Goal: Information Seeking & Learning: Learn about a topic

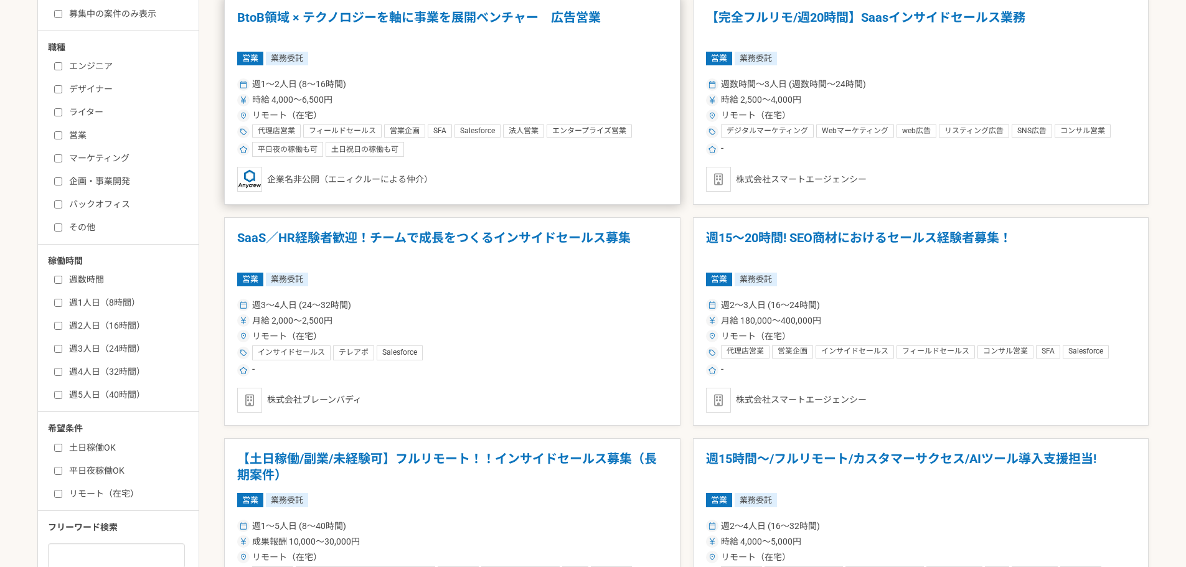
scroll to position [418, 0]
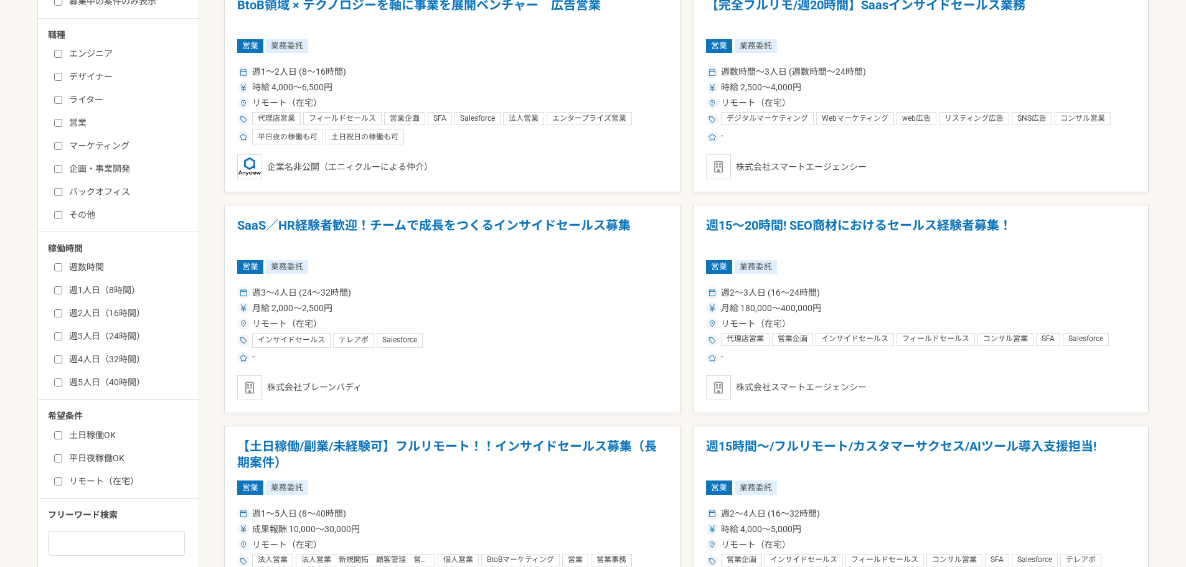
click at [67, 313] on label "週2人日（16時間）" at bounding box center [125, 313] width 143 height 13
click at [62, 313] on input "週2人日（16時間）" at bounding box center [58, 313] width 8 height 8
checkbox input "true"
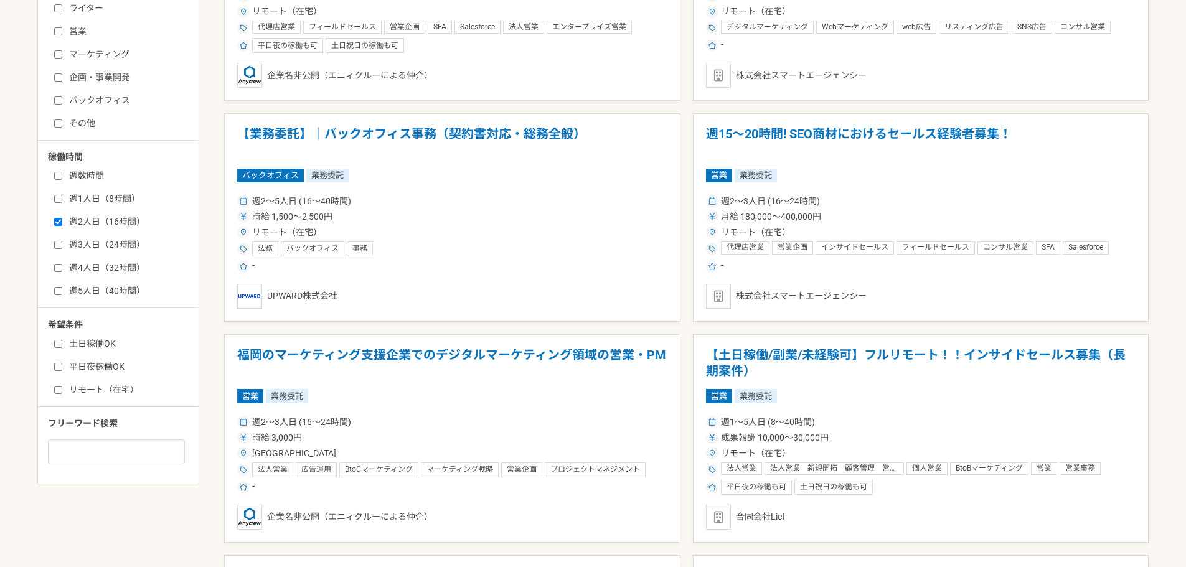
scroll to position [524, 0]
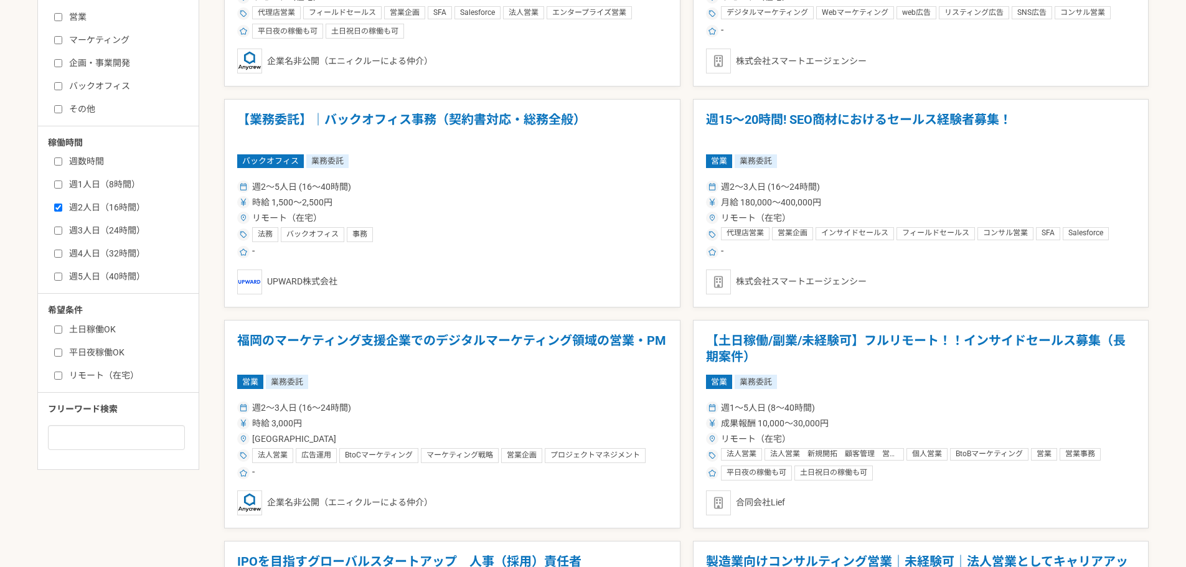
click at [76, 330] on label "土日稼働OK" at bounding box center [125, 329] width 143 height 13
click at [62, 330] on input "土日稼働OK" at bounding box center [58, 330] width 8 height 8
checkbox input "true"
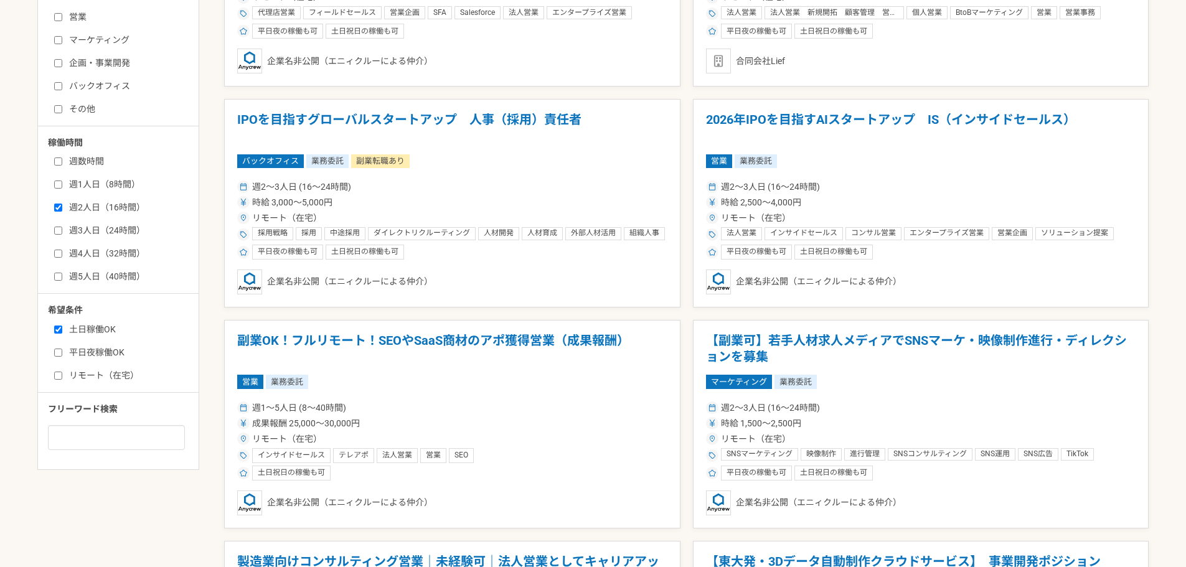
click at [116, 373] on label "リモート（在宅）" at bounding box center [125, 375] width 143 height 13
click at [62, 373] on input "リモート（在宅）" at bounding box center [58, 376] width 8 height 8
checkbox input "true"
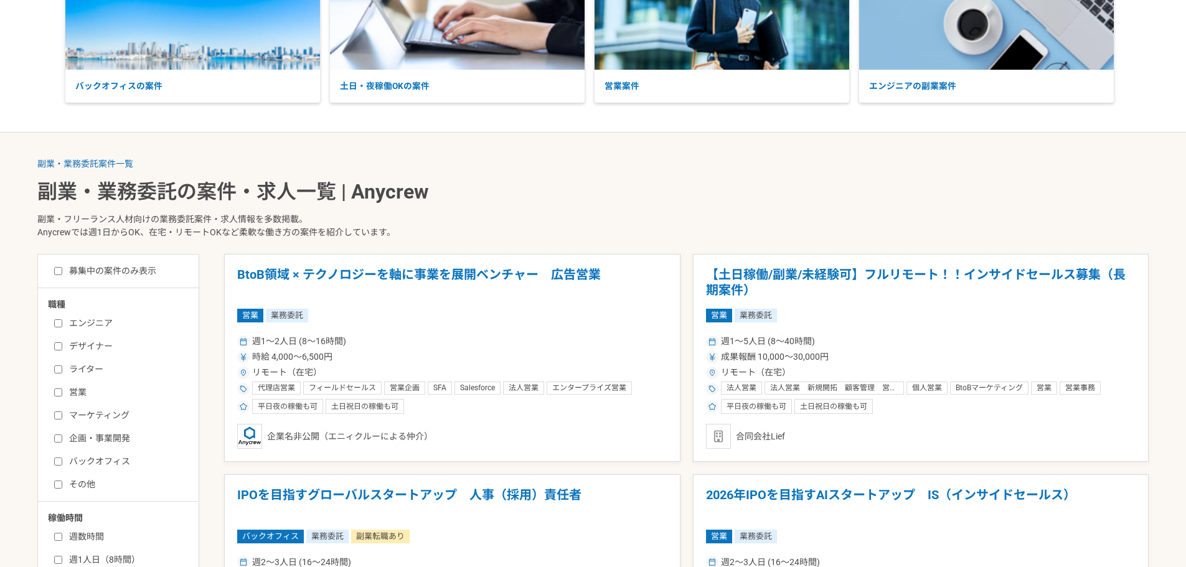
scroll to position [187, 0]
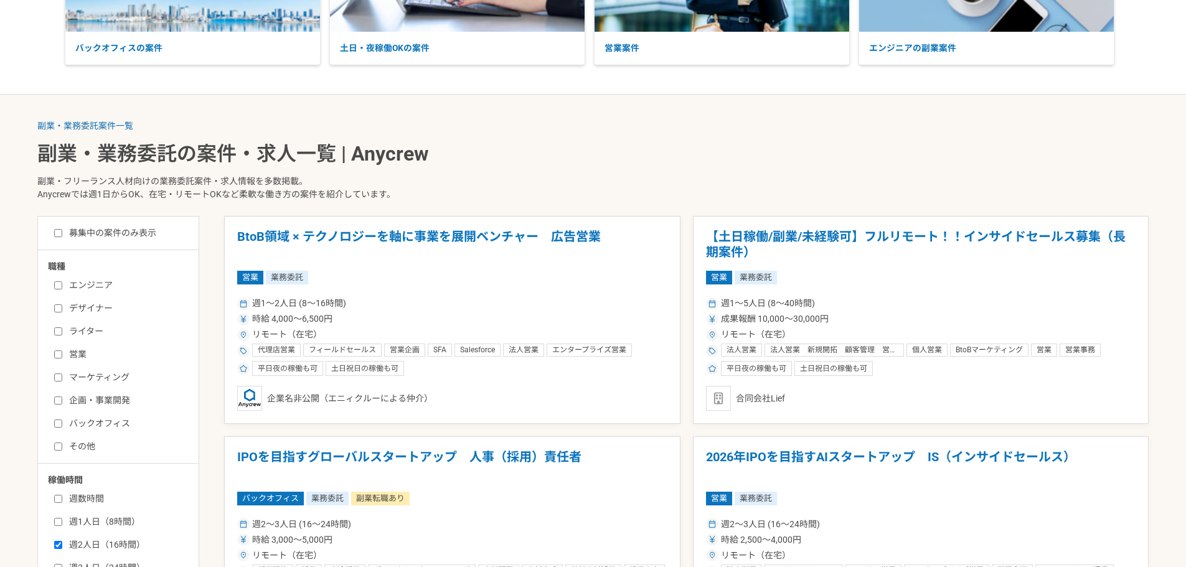
click at [104, 279] on label "エンジニア" at bounding box center [125, 285] width 143 height 13
click at [62, 281] on input "エンジニア" at bounding box center [58, 285] width 8 height 8
checkbox input "true"
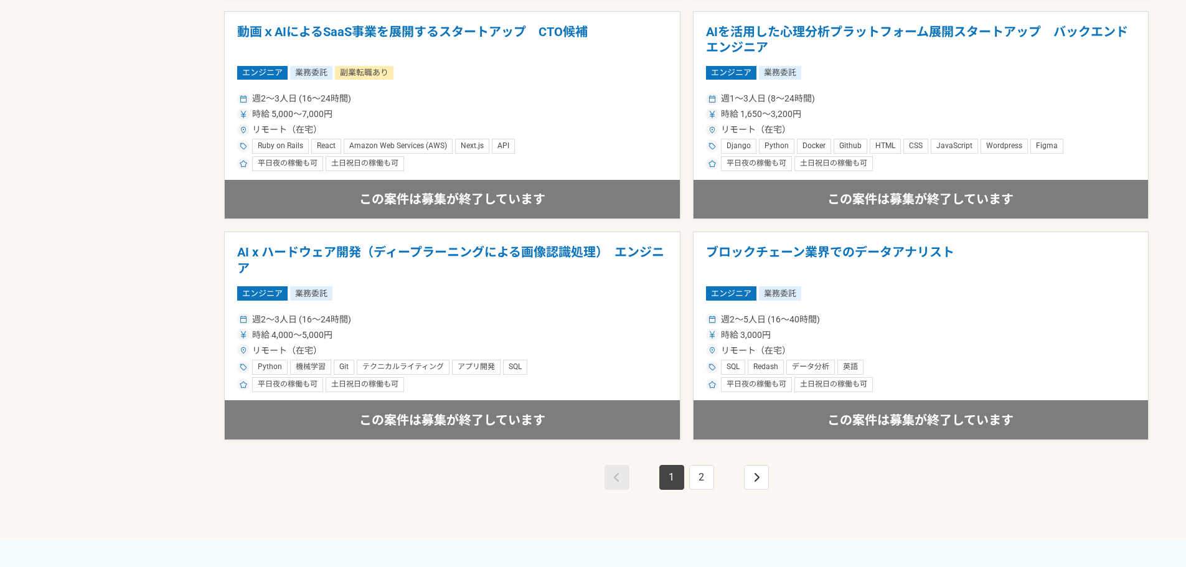
scroll to position [2178, 0]
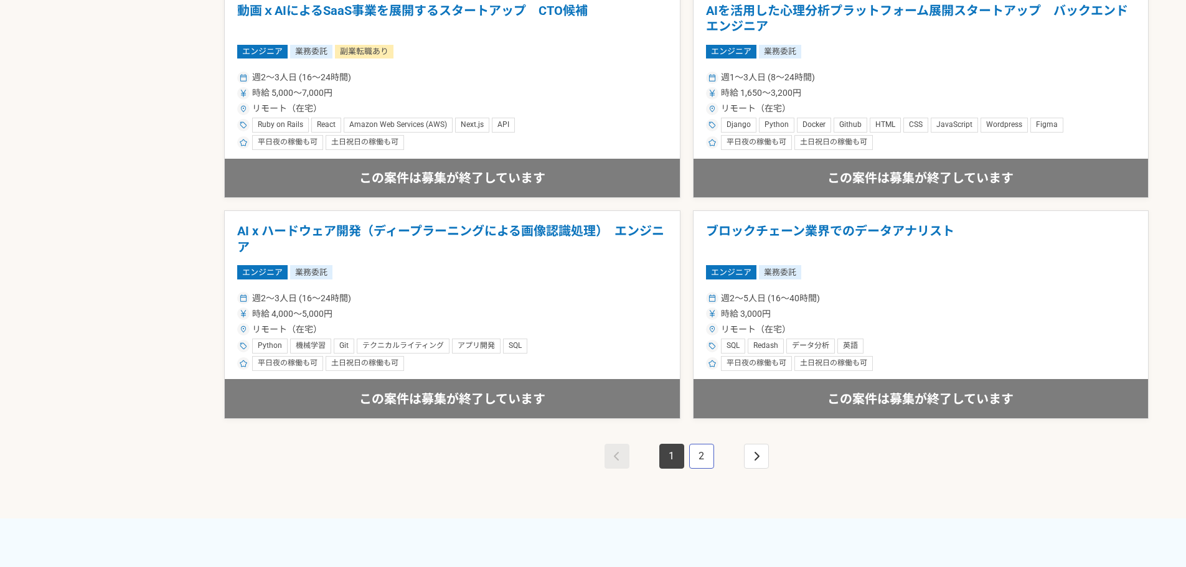
click at [711, 463] on link "2" at bounding box center [701, 456] width 25 height 25
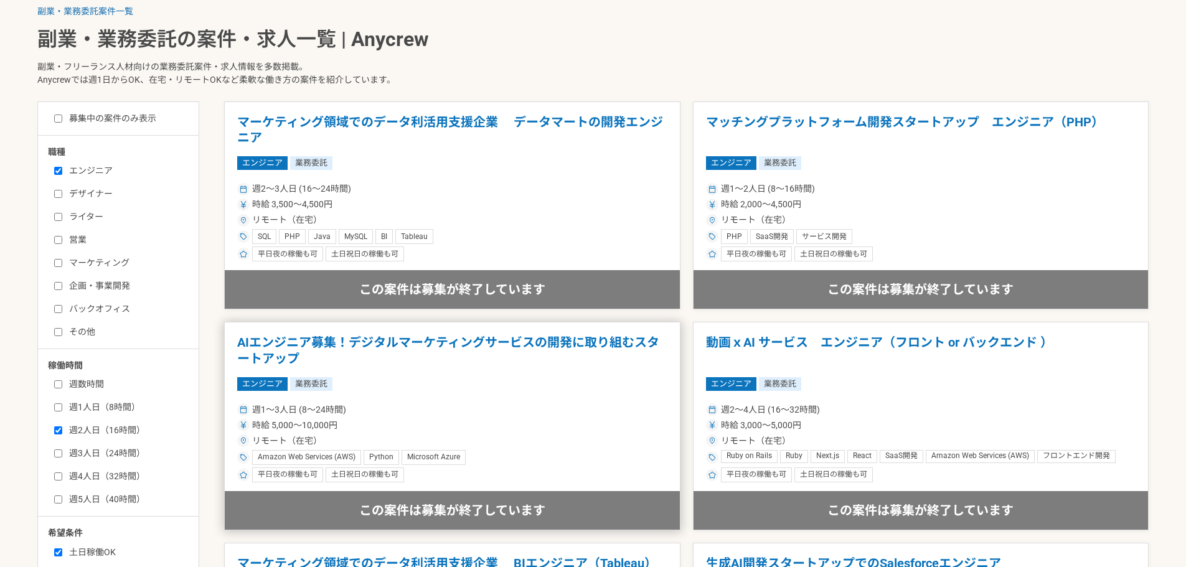
scroll to position [373, 0]
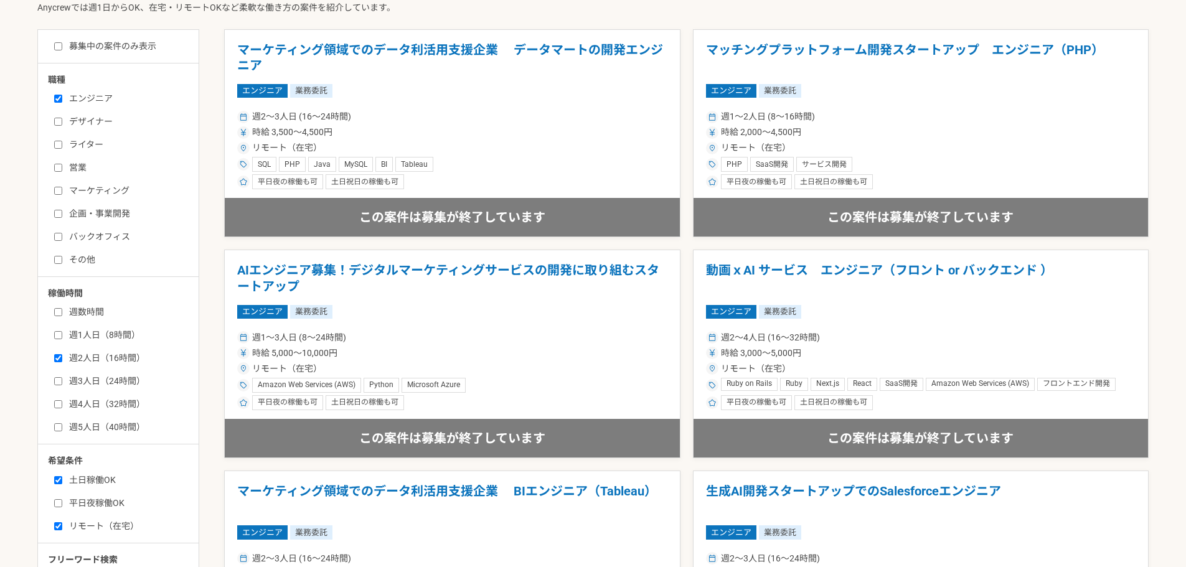
click at [123, 330] on label "週1人日（8時間）" at bounding box center [125, 335] width 143 height 13
click at [62, 331] on input "週1人日（8時間）" at bounding box center [58, 335] width 8 height 8
checkbox input "true"
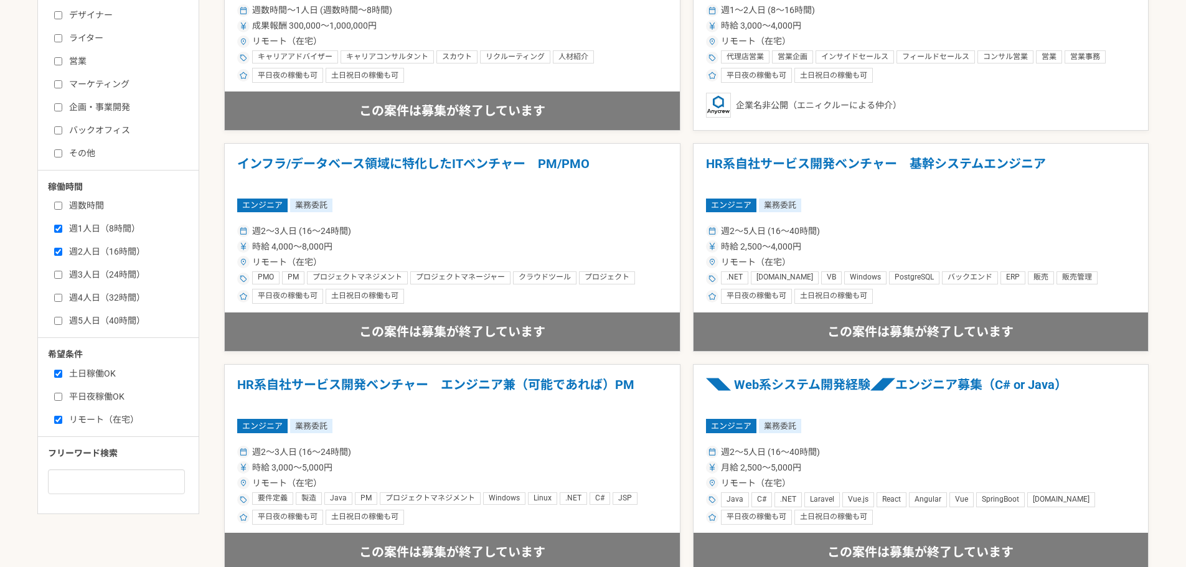
scroll to position [498, 0]
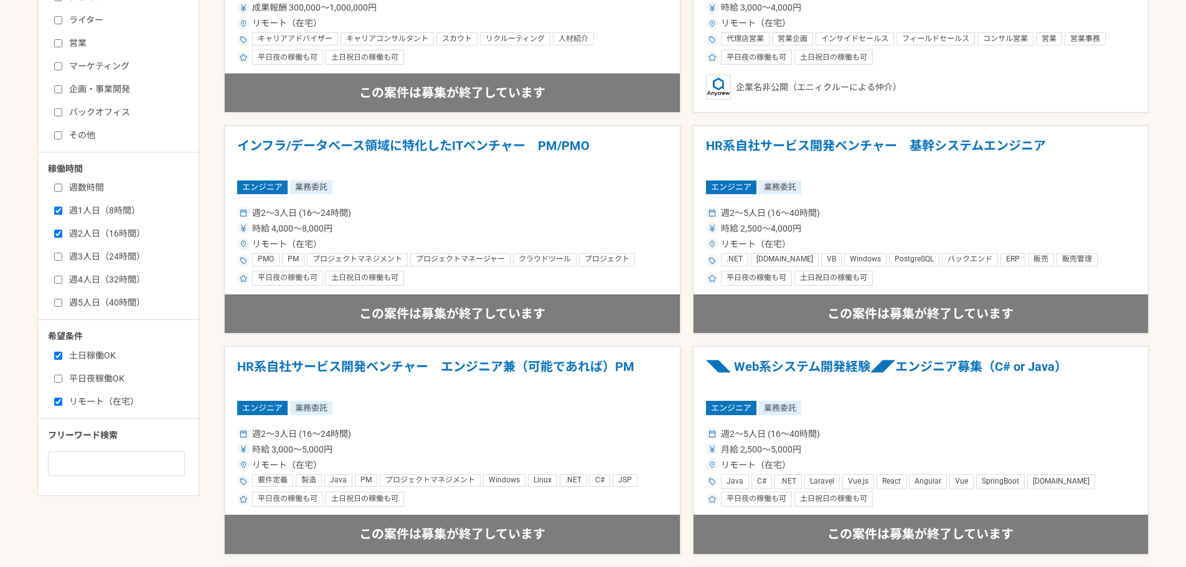
click at [99, 380] on label "平日夜稼働OK" at bounding box center [125, 378] width 143 height 13
click at [62, 380] on input "平日夜稼働OK" at bounding box center [58, 379] width 8 height 8
checkbox input "true"
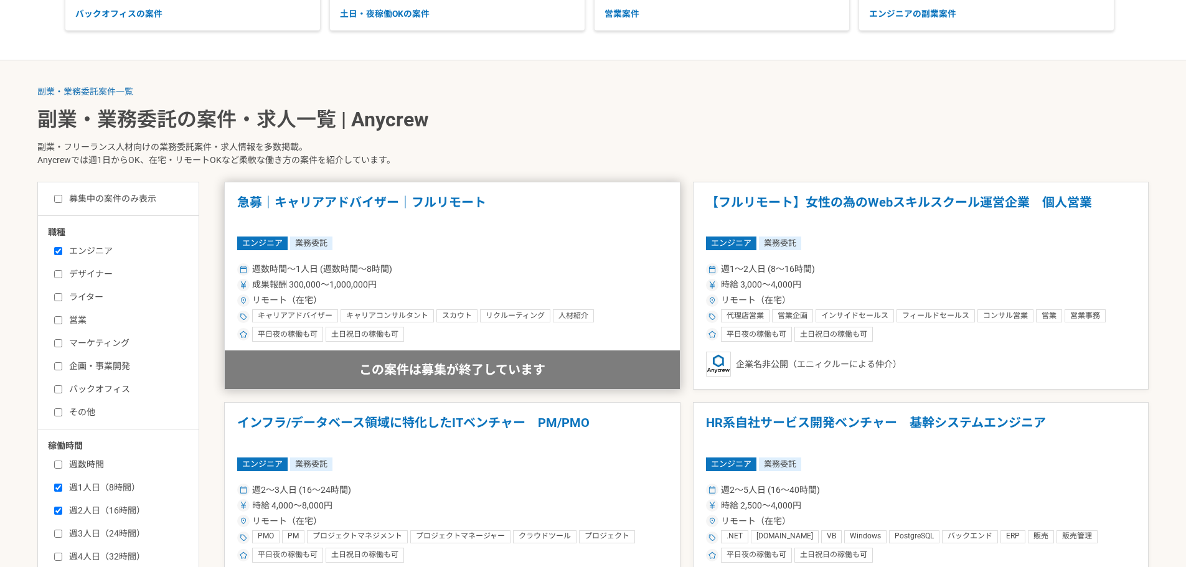
scroll to position [373, 0]
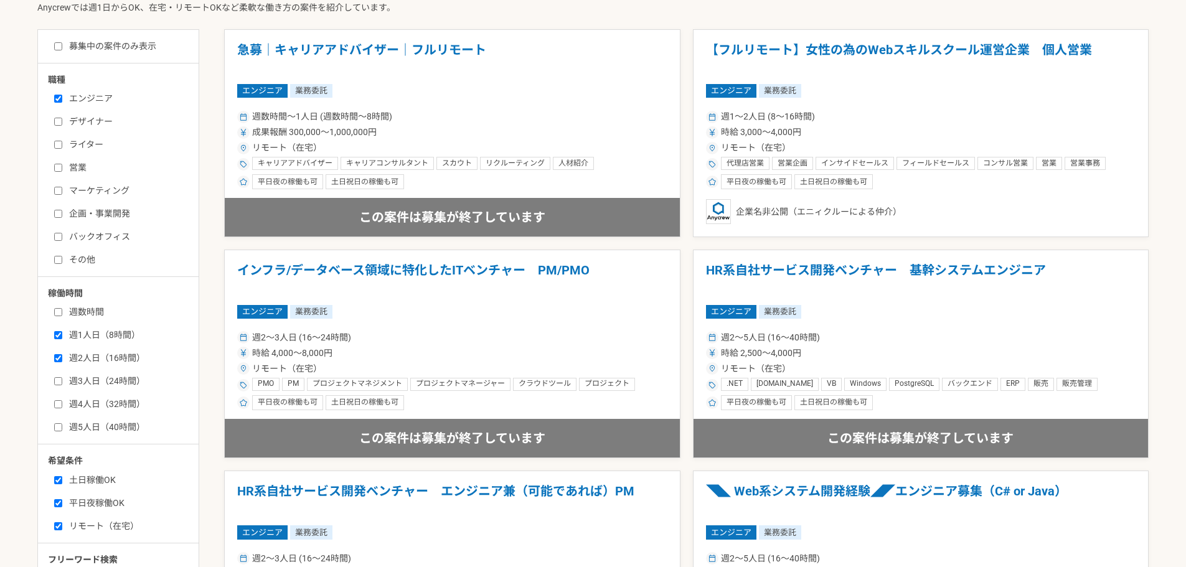
click at [97, 484] on label "土日稼働OK" at bounding box center [125, 480] width 143 height 13
click at [62, 484] on input "土日稼働OK" at bounding box center [58, 480] width 8 height 8
checkbox input "false"
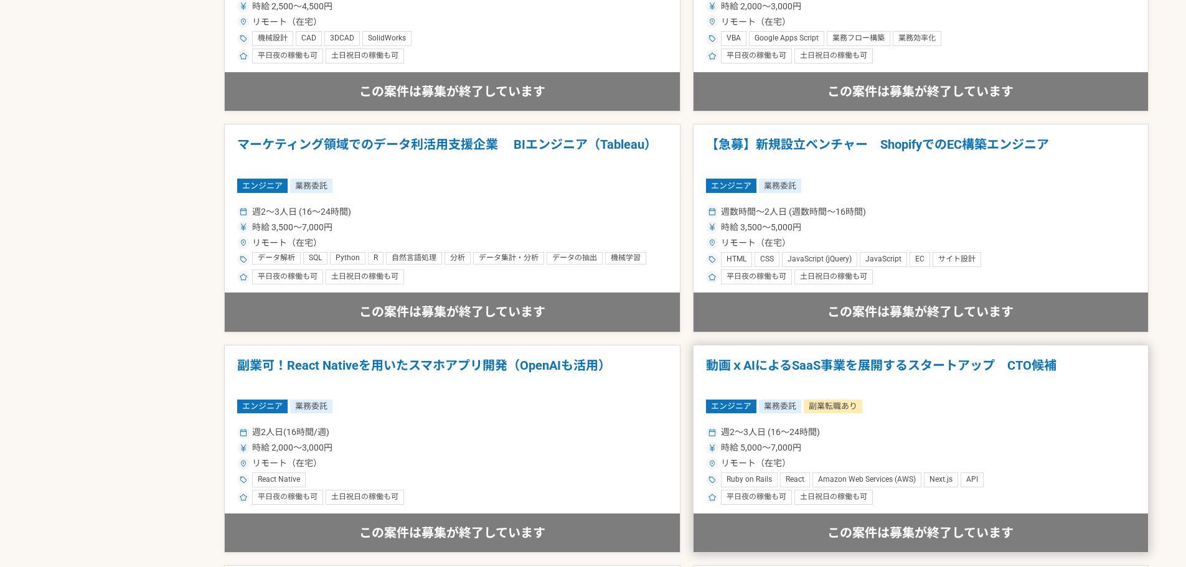
scroll to position [1805, 0]
